Goal: Task Accomplishment & Management: Use online tool/utility

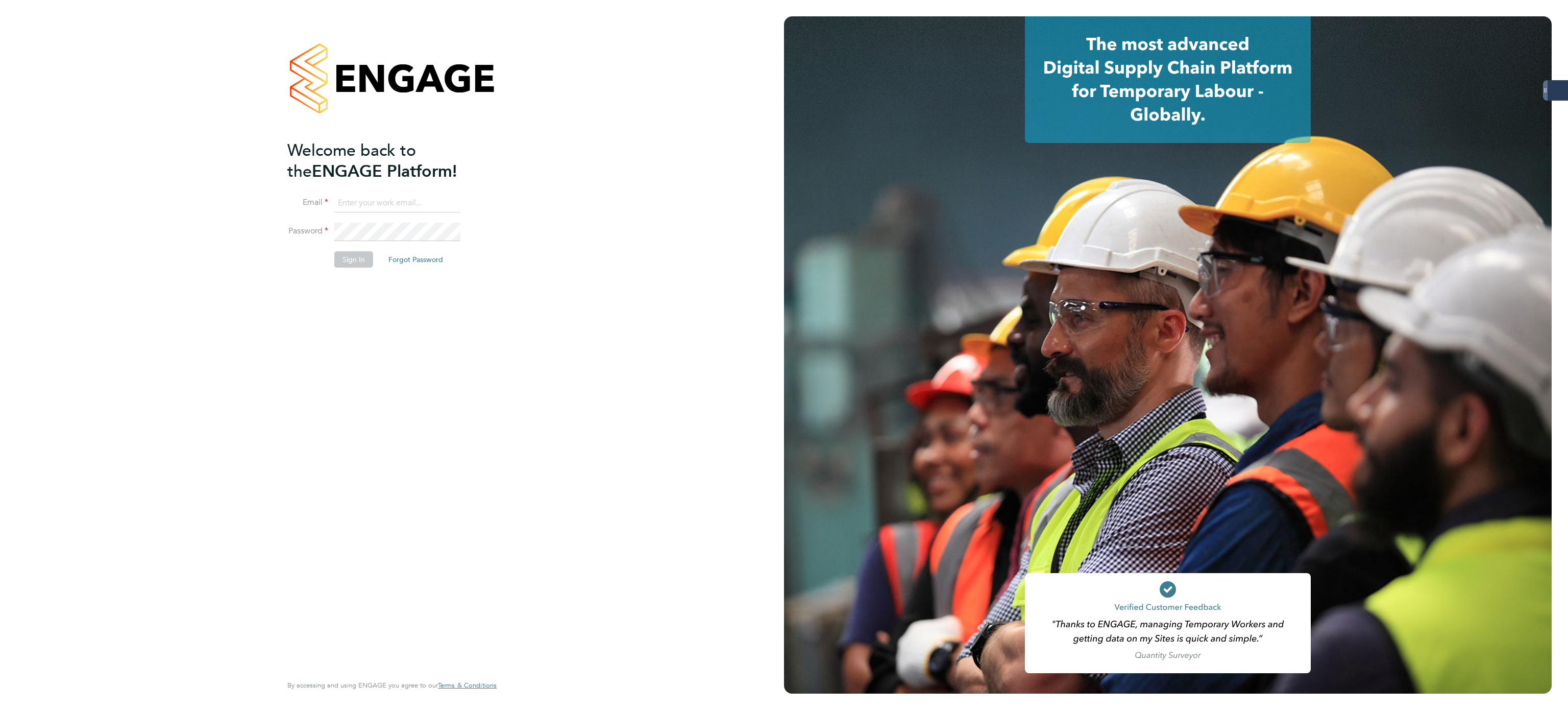
type input "bethany.wiles@servicecare.org.uk"
click at [340, 254] on button "Sign In" at bounding box center [354, 259] width 39 height 16
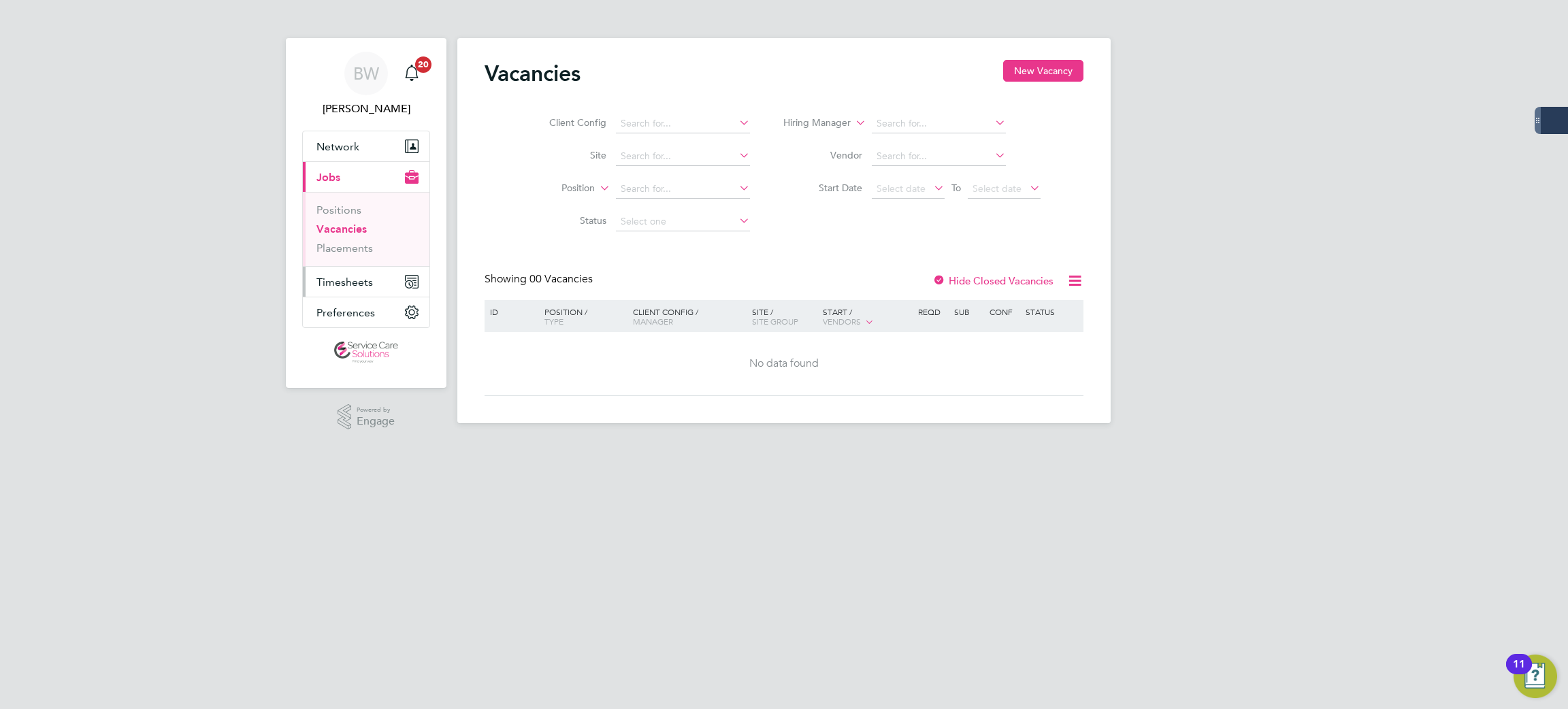
click at [370, 281] on span "Timesheets" at bounding box center [345, 281] width 56 height 13
click at [361, 245] on link "Timesheets" at bounding box center [345, 240] width 56 height 13
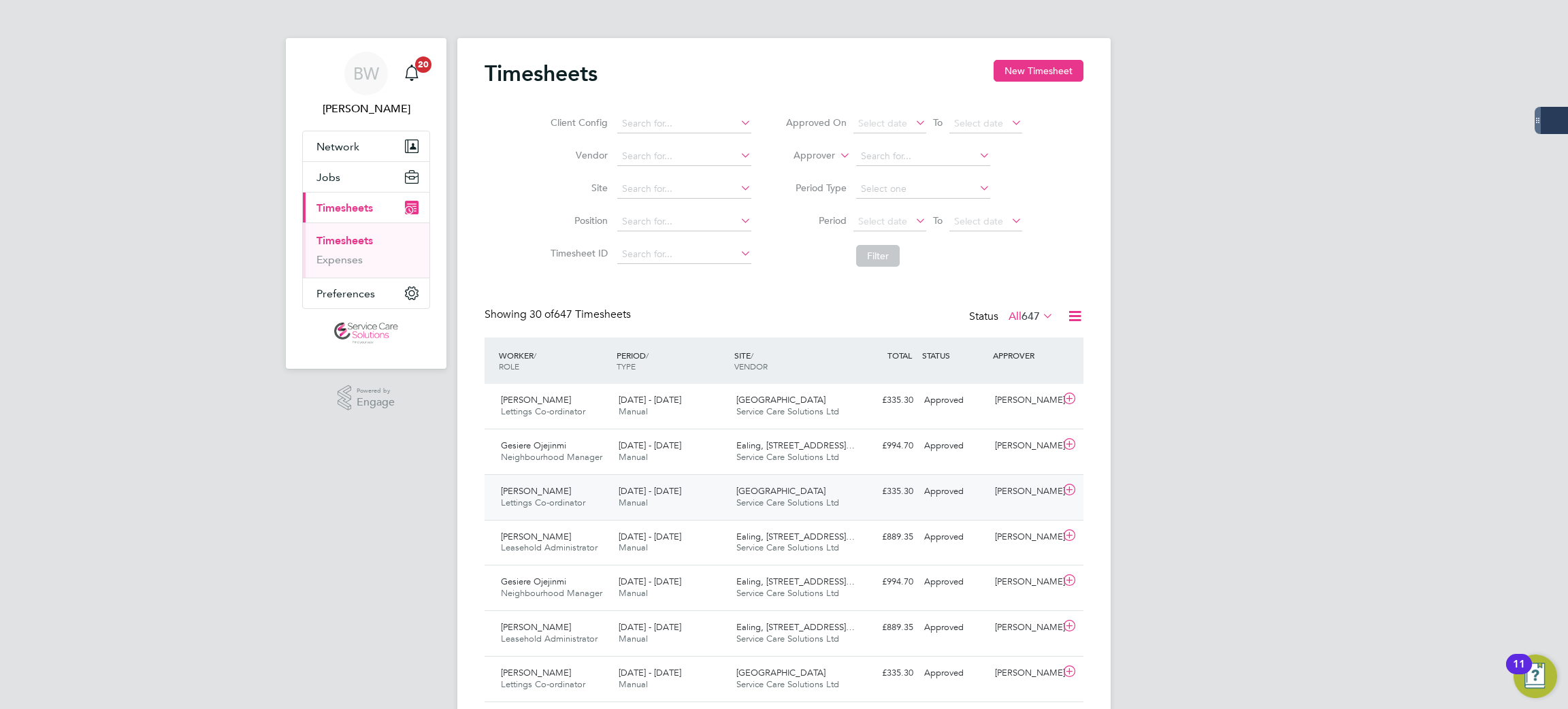
click at [844, 504] on div "Oxford Service Care Solutions Ltd" at bounding box center [790, 497] width 118 height 34
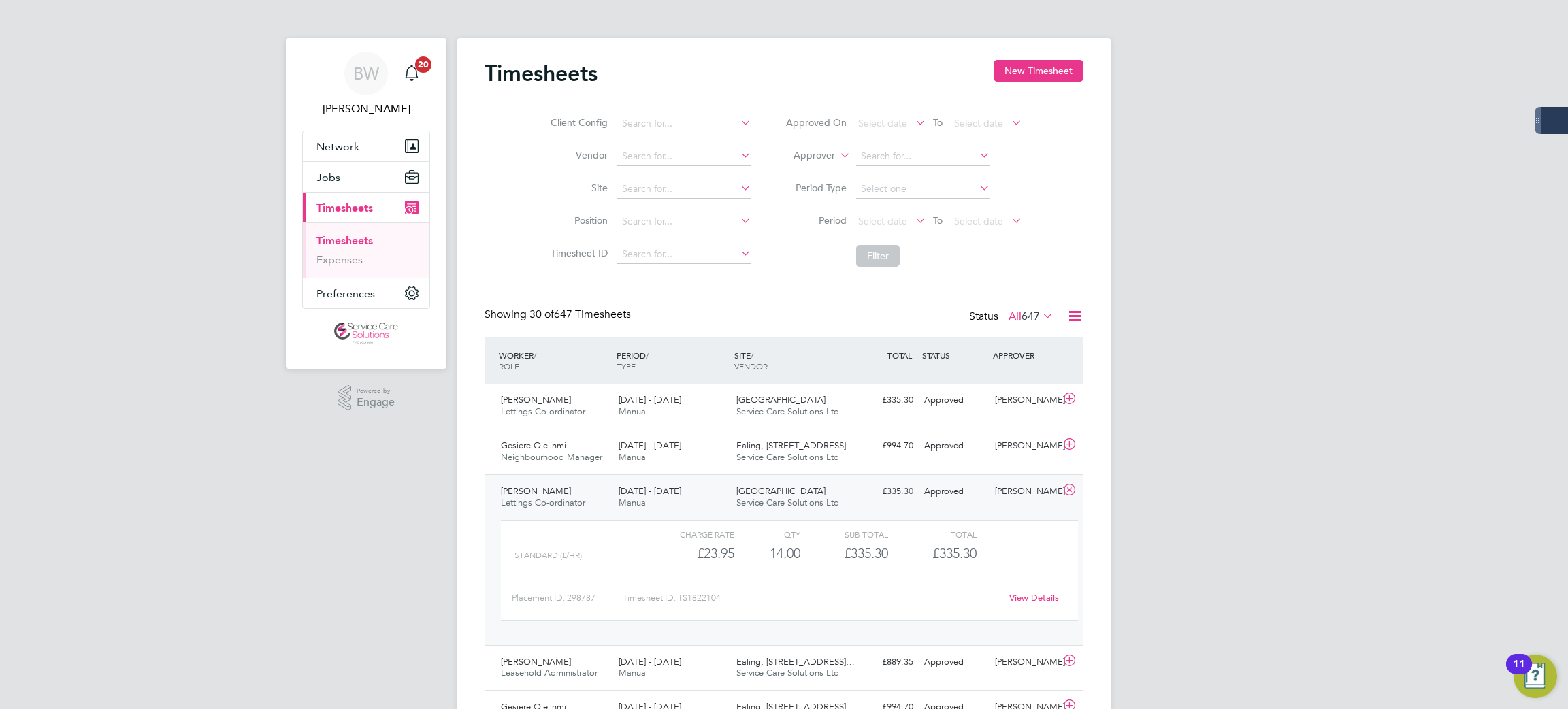
click at [1031, 599] on link "View Details" at bounding box center [1034, 597] width 49 height 11
